Goal: Transaction & Acquisition: Purchase product/service

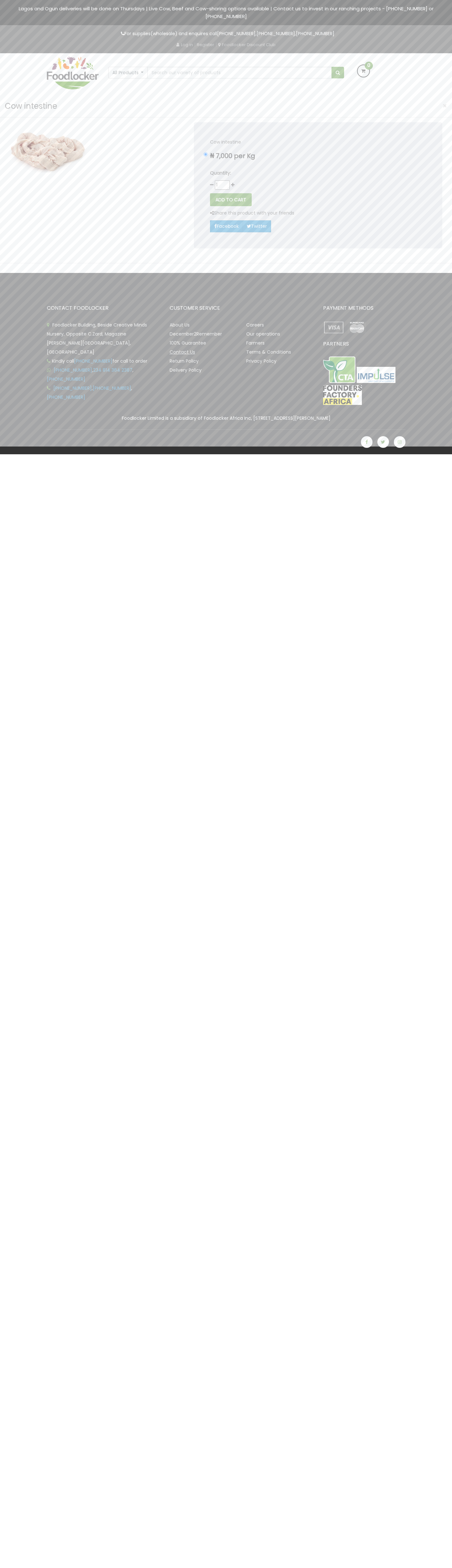
click at [181, 349] on link "Contact Us" at bounding box center [182, 352] width 26 height 7
click at [231, 193] on button "ADD TO CART" at bounding box center [231, 199] width 41 height 13
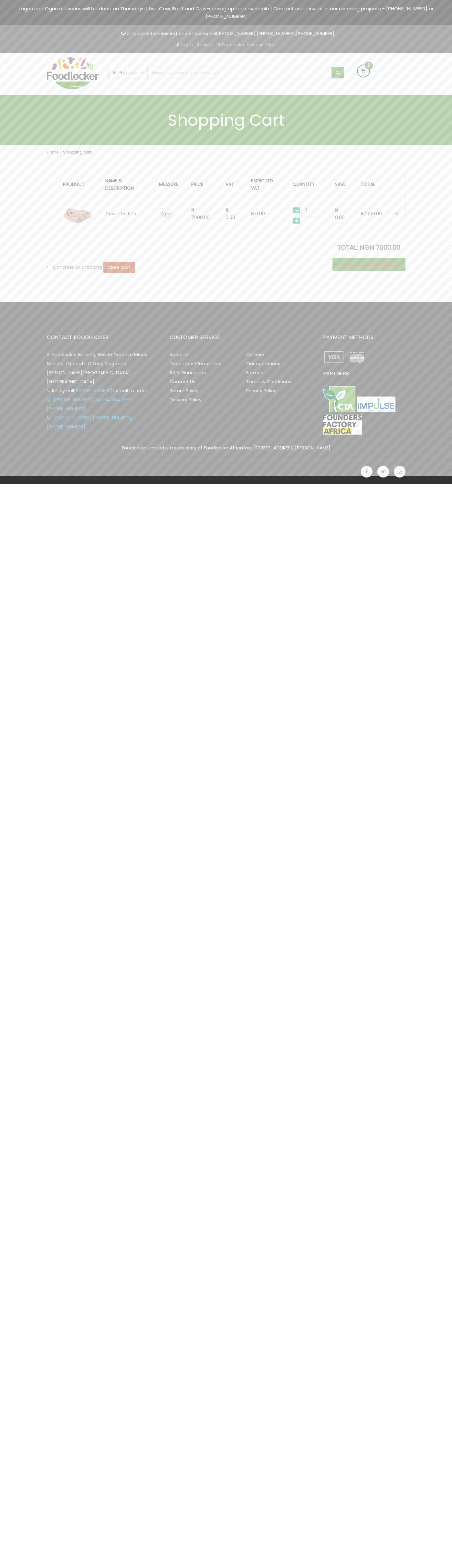
click at [368, 258] on link "PROCEED TO CHECKOUT" at bounding box center [369, 264] width 73 height 13
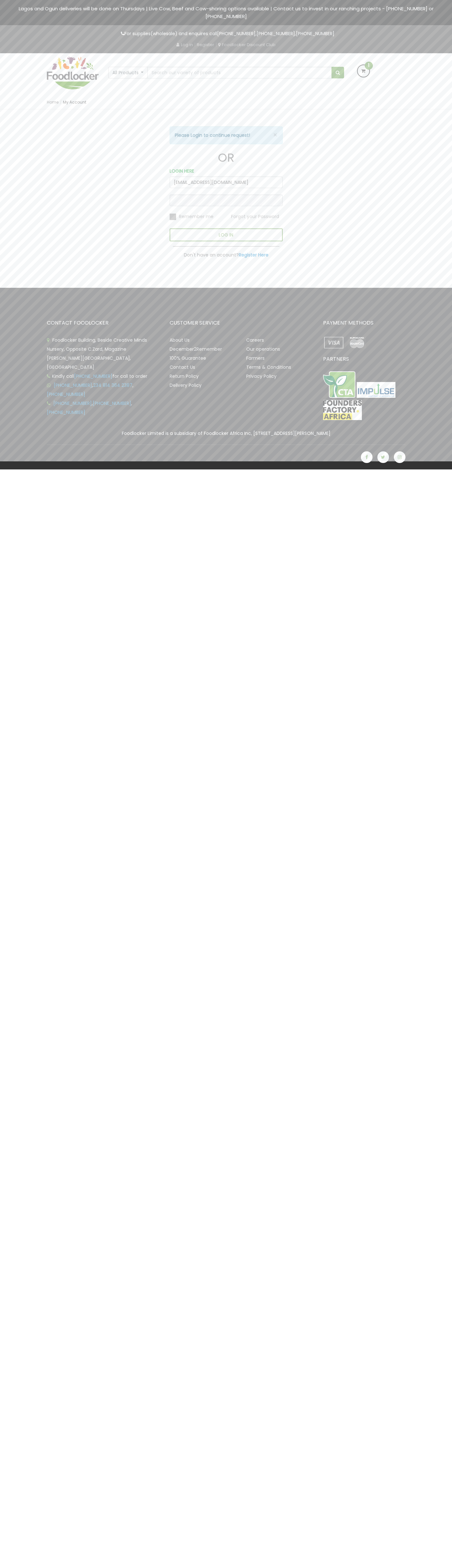
type input "johnsmith010@storebotmail.joonix.net"
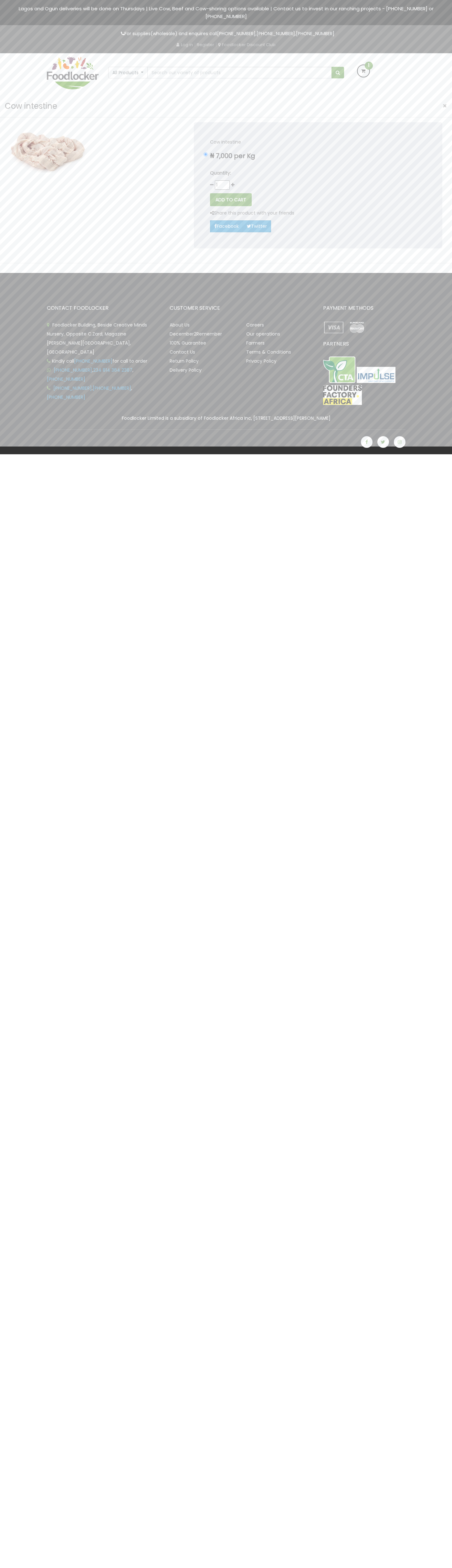
click at [445, 101] on span "×" at bounding box center [444, 105] width 4 height 9
